Goal: Check status: Check status

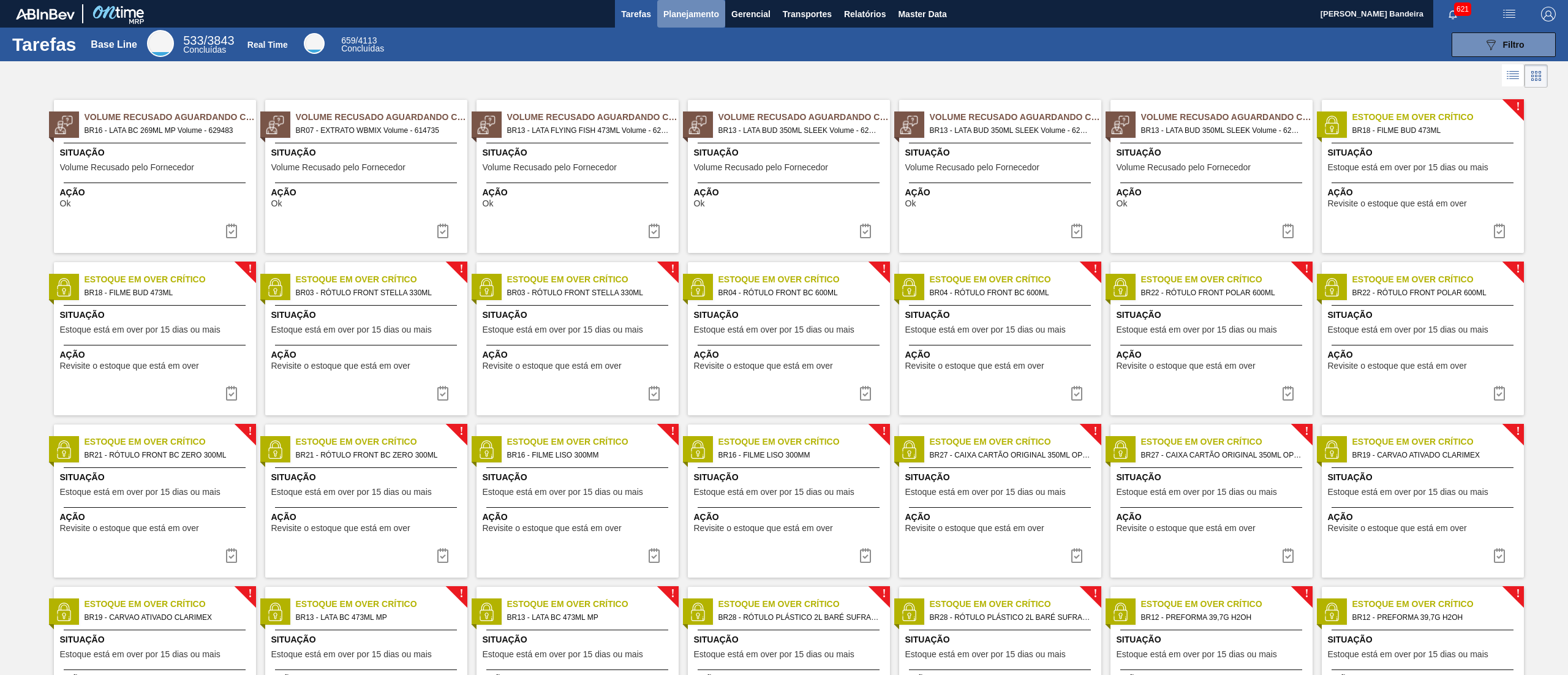
click at [687, 16] on span "Planejamento" at bounding box center [690, 14] width 56 height 15
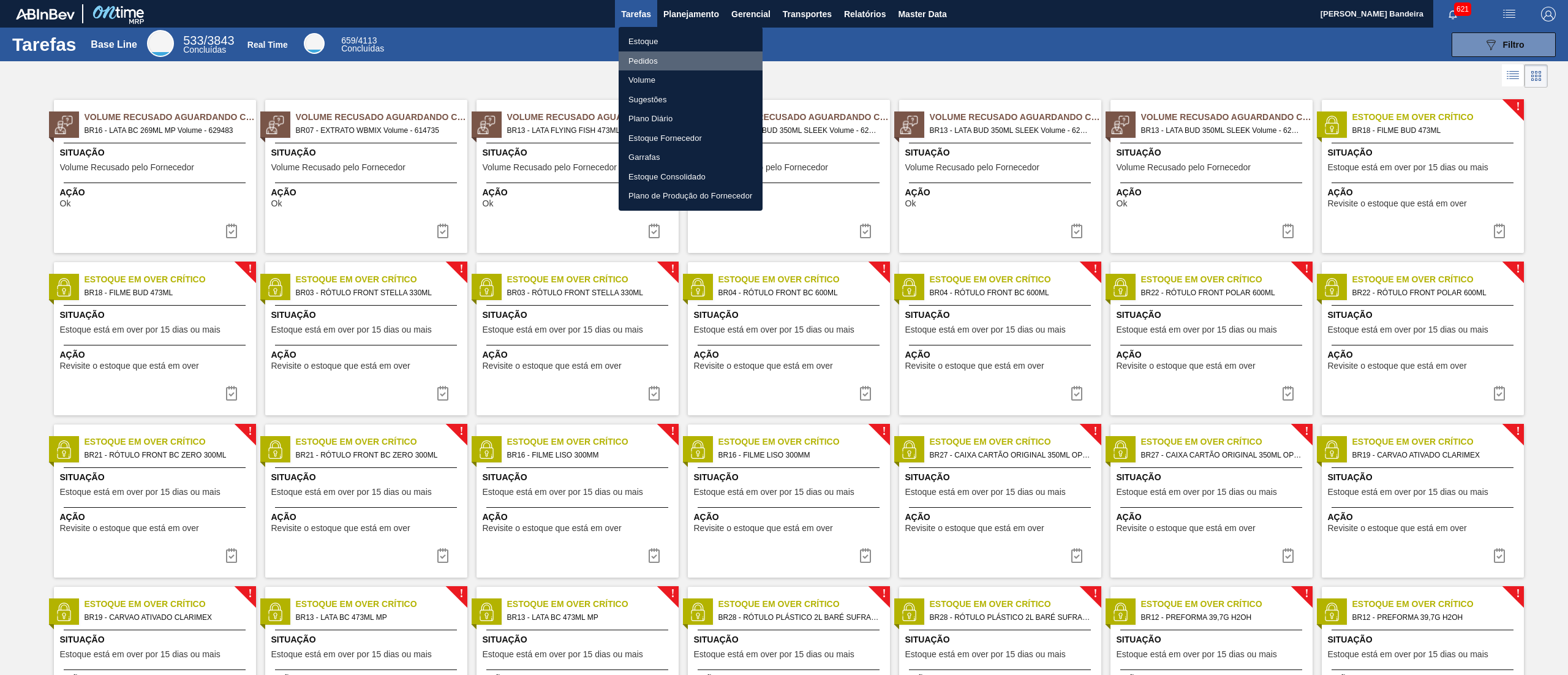
click at [684, 53] on li "Pedidos" at bounding box center [690, 60] width 144 height 19
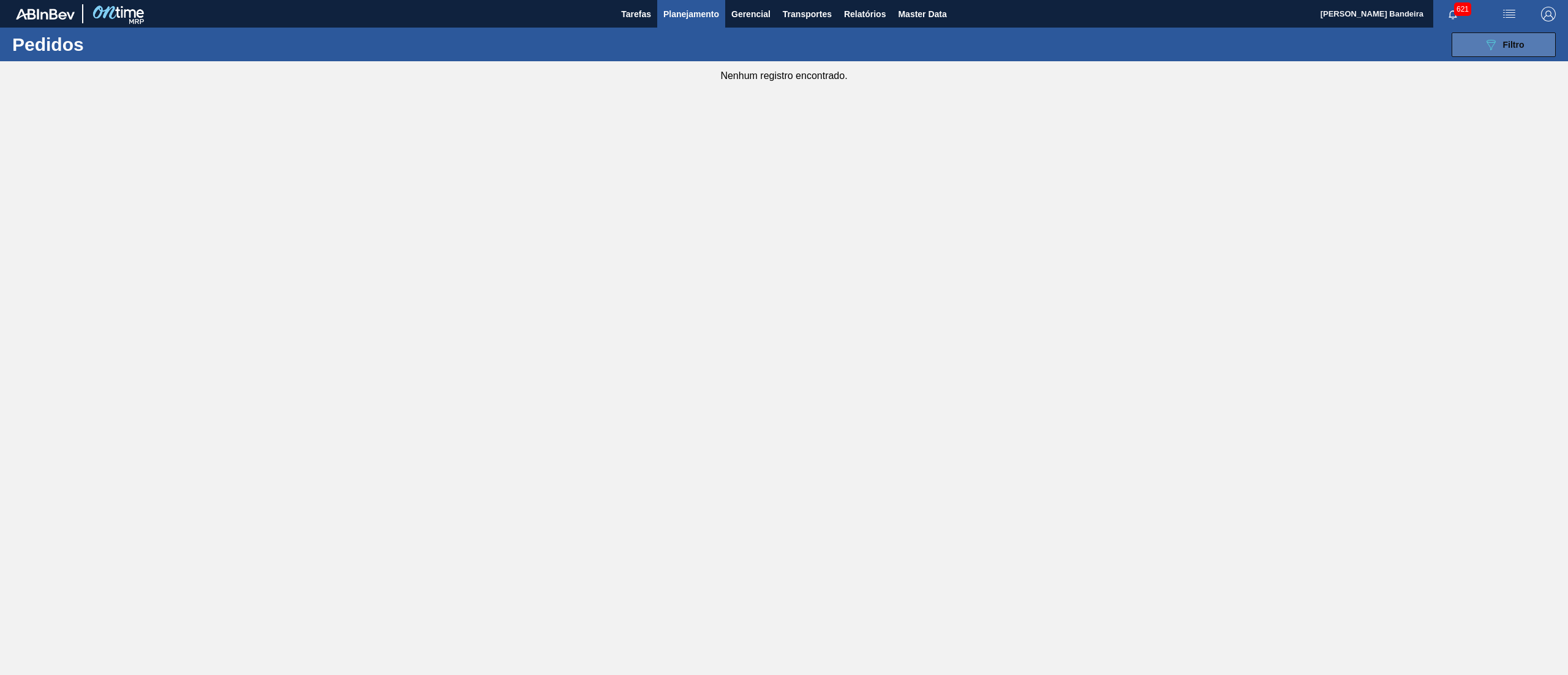
click at [784, 47] on span "Filtro" at bounding box center [1513, 45] width 21 height 10
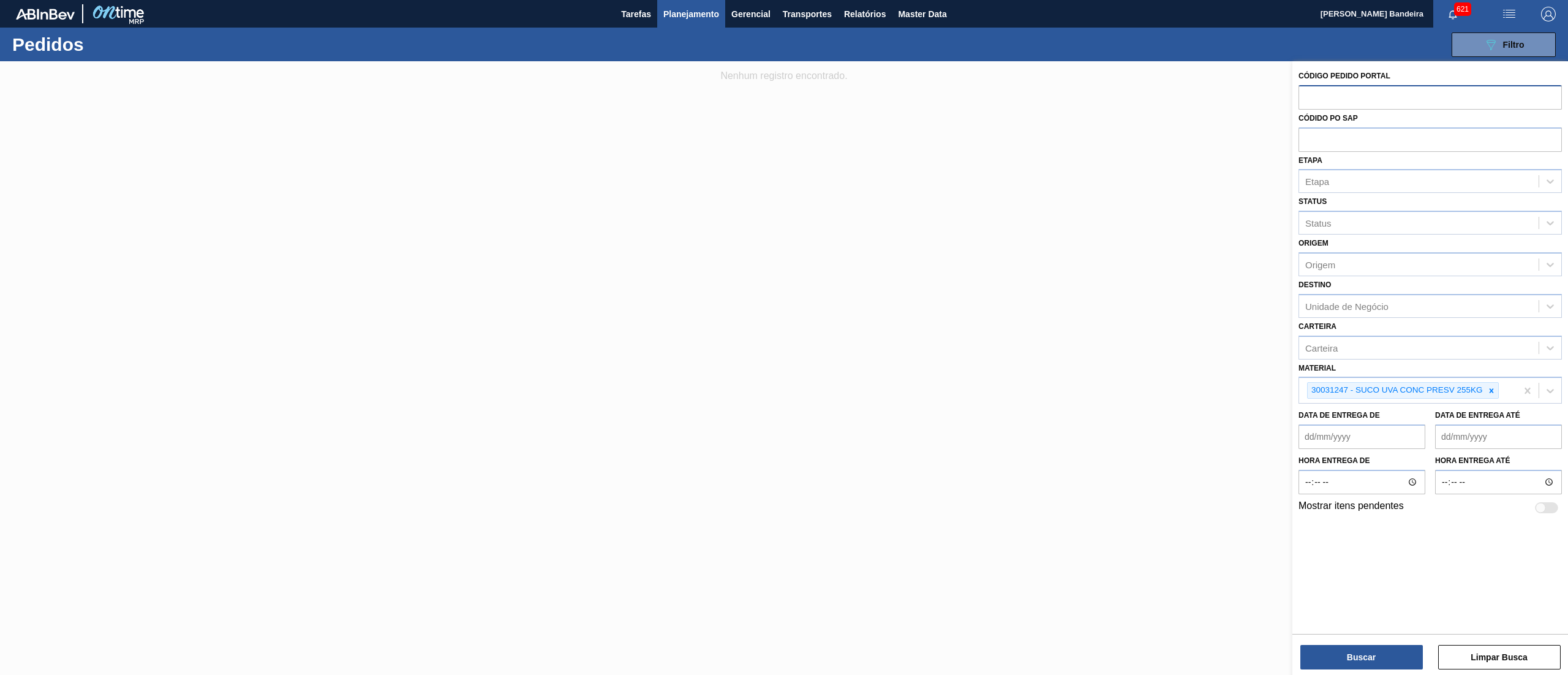
click at [784, 102] on input "text" at bounding box center [1430, 96] width 263 height 23
paste input "2050312"
type input "2050312"
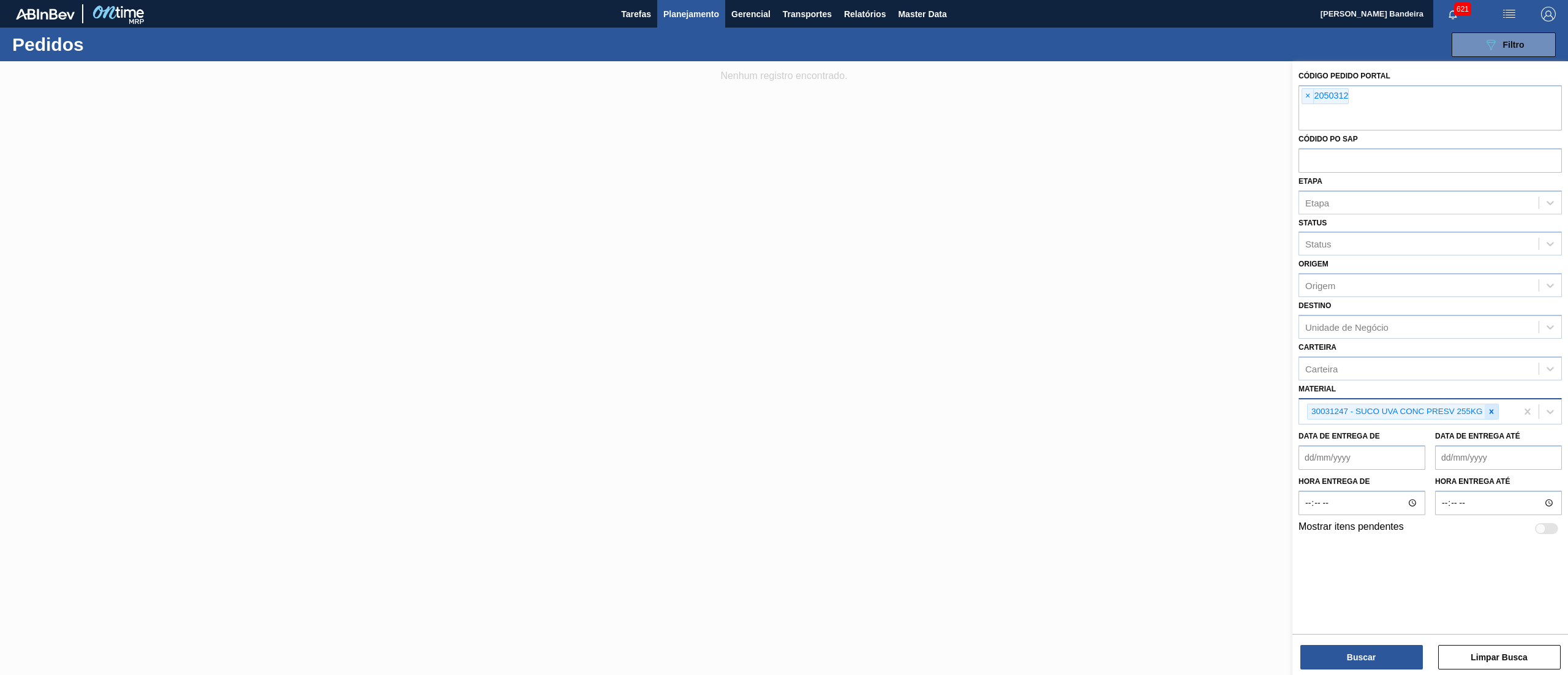
click at [784, 337] on icon at bounding box center [1490, 411] width 8 height 8
click at [784, 337] on button "Buscar" at bounding box center [1362, 657] width 122 height 25
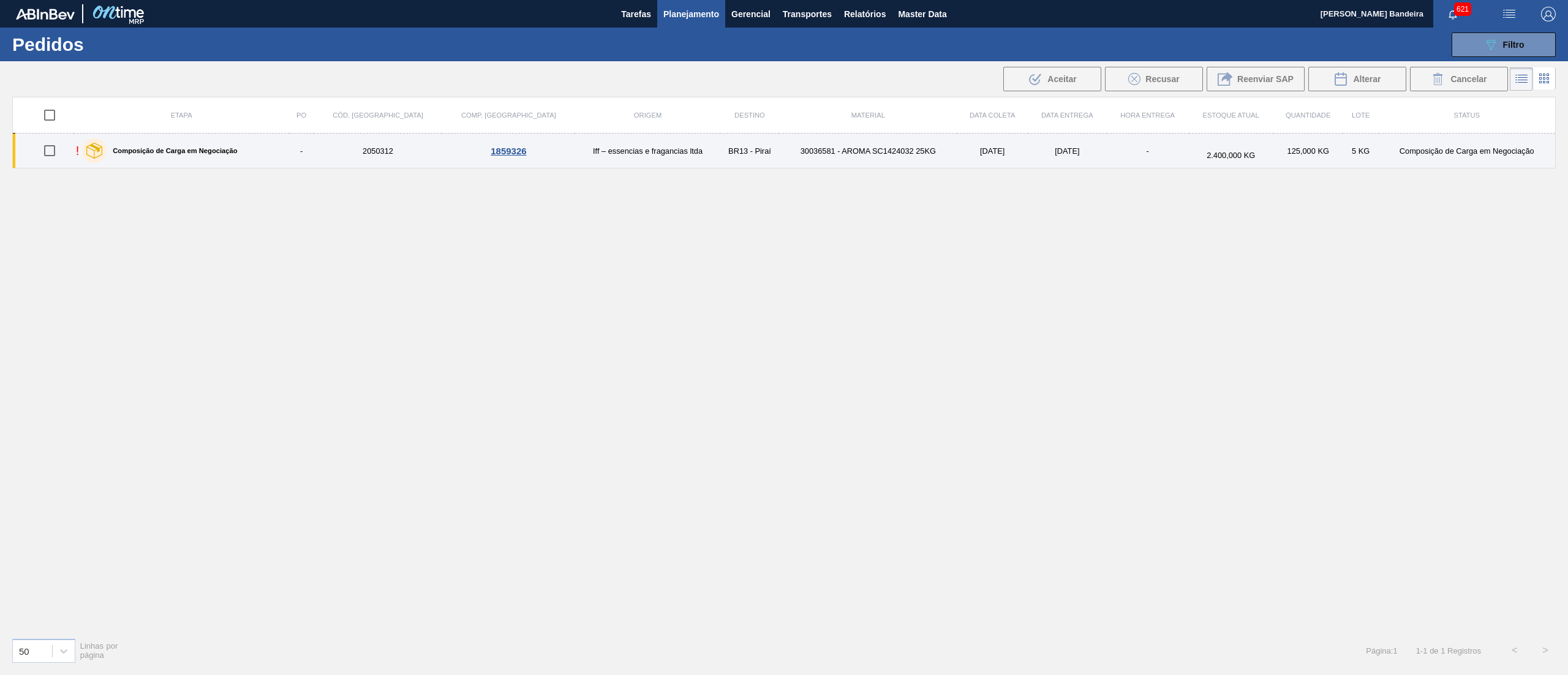
click at [784, 166] on td "[DATE]" at bounding box center [1067, 151] width 79 height 35
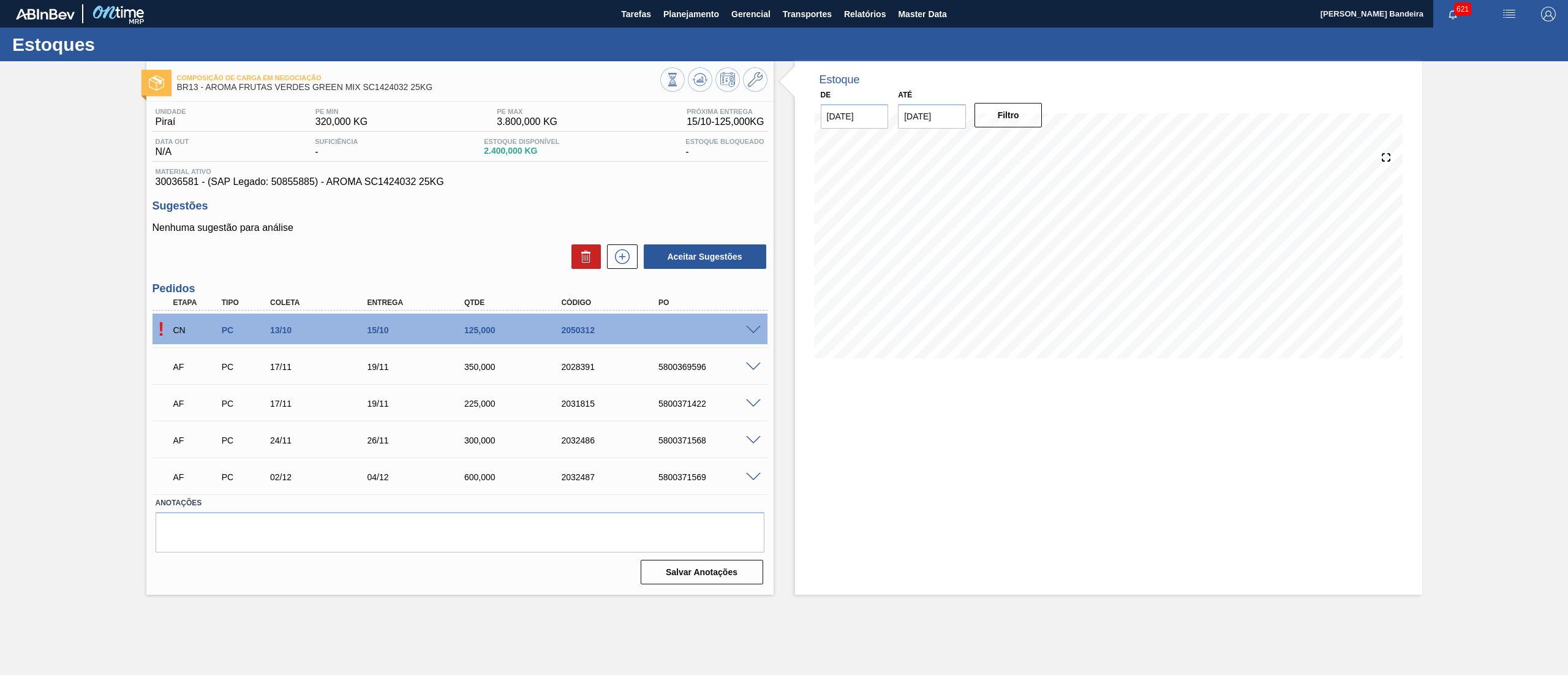
click at [754, 330] on span at bounding box center [753, 331] width 15 height 9
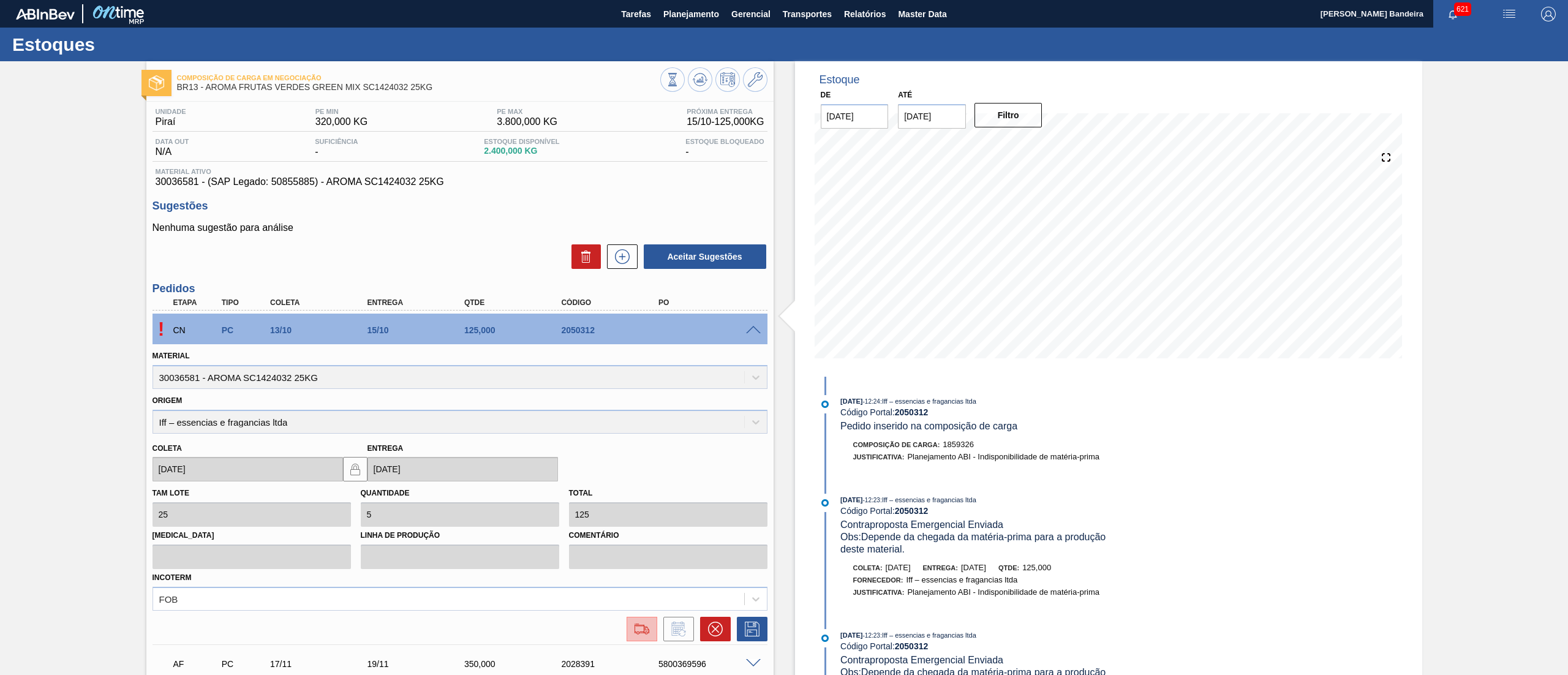
click at [628, 337] on button at bounding box center [642, 628] width 31 height 25
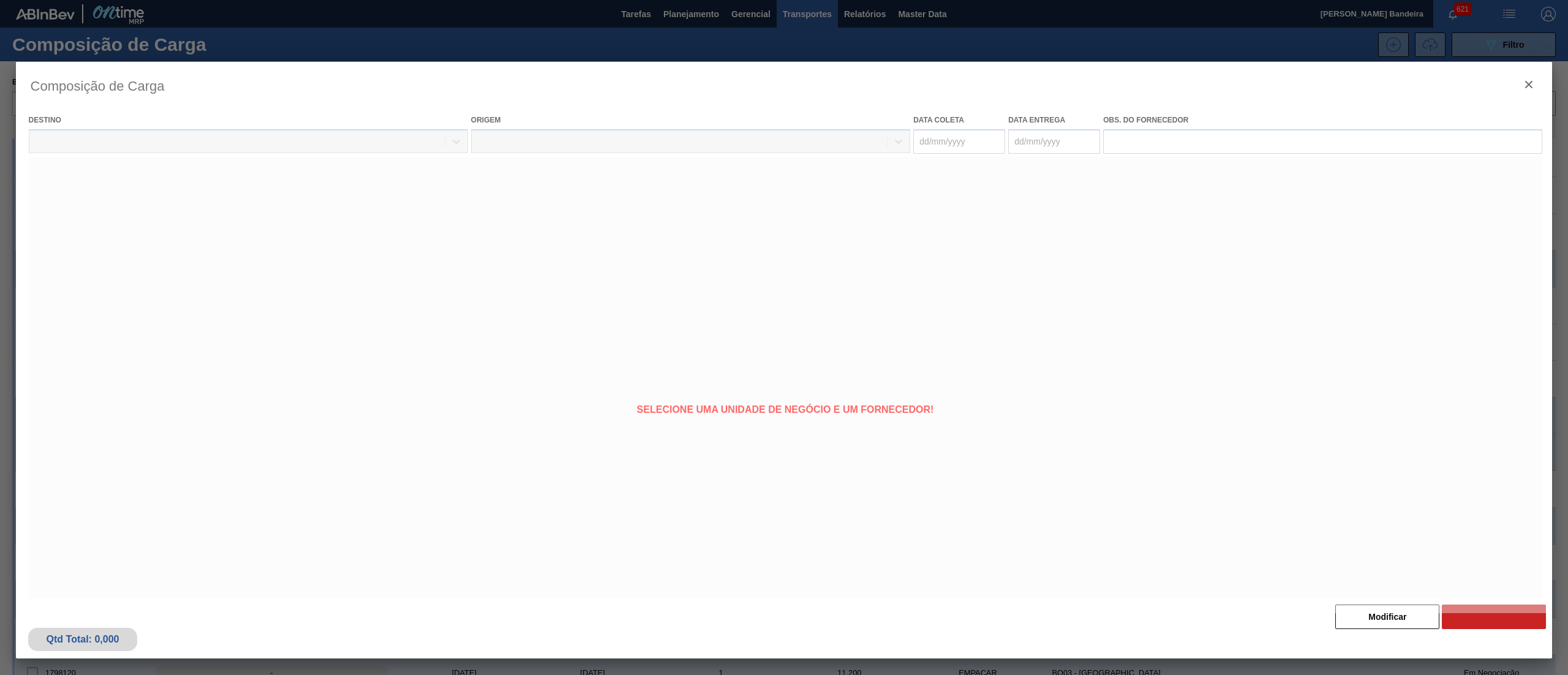
type coleta "[DATE]"
type Entrega "[DATE]"
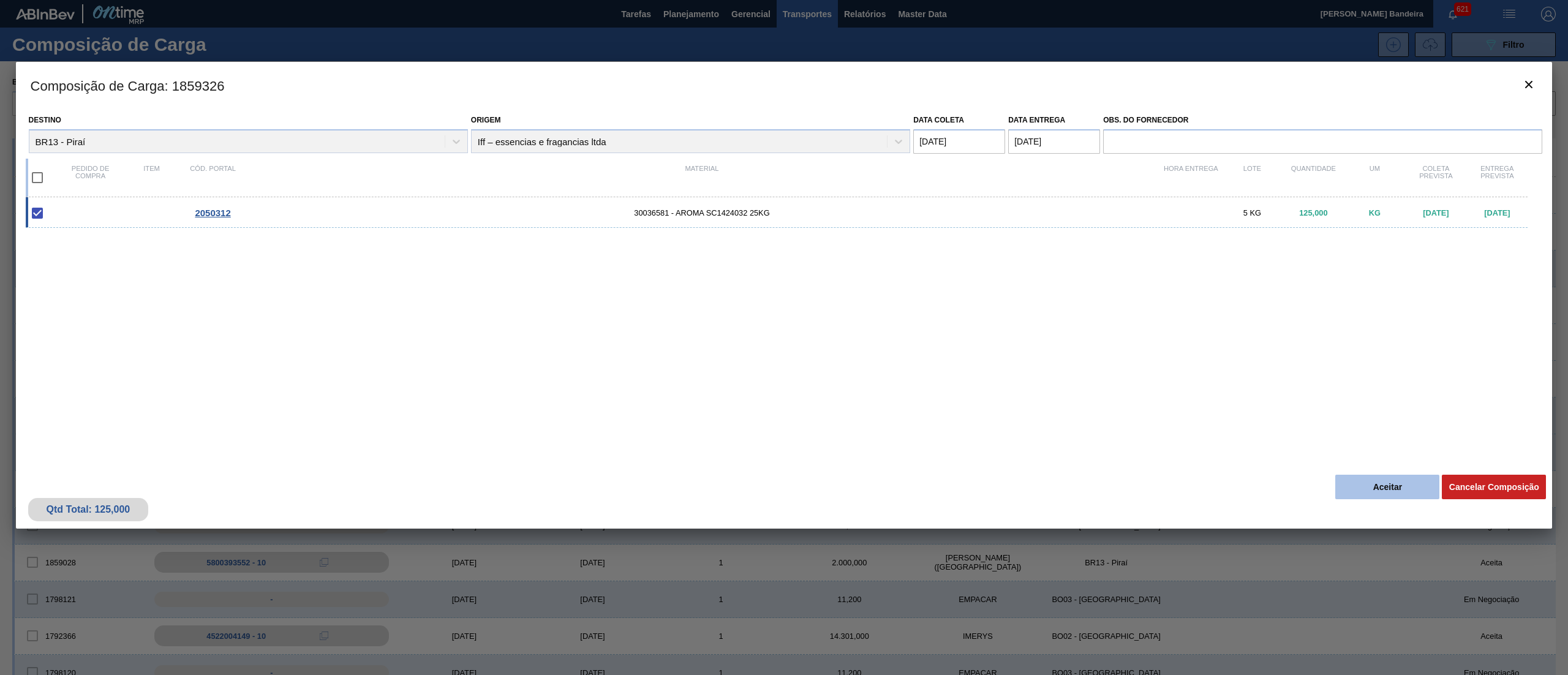
click at [784, 337] on button "Aceitar" at bounding box center [1387, 487] width 104 height 25
